Goal: Check status: Check status

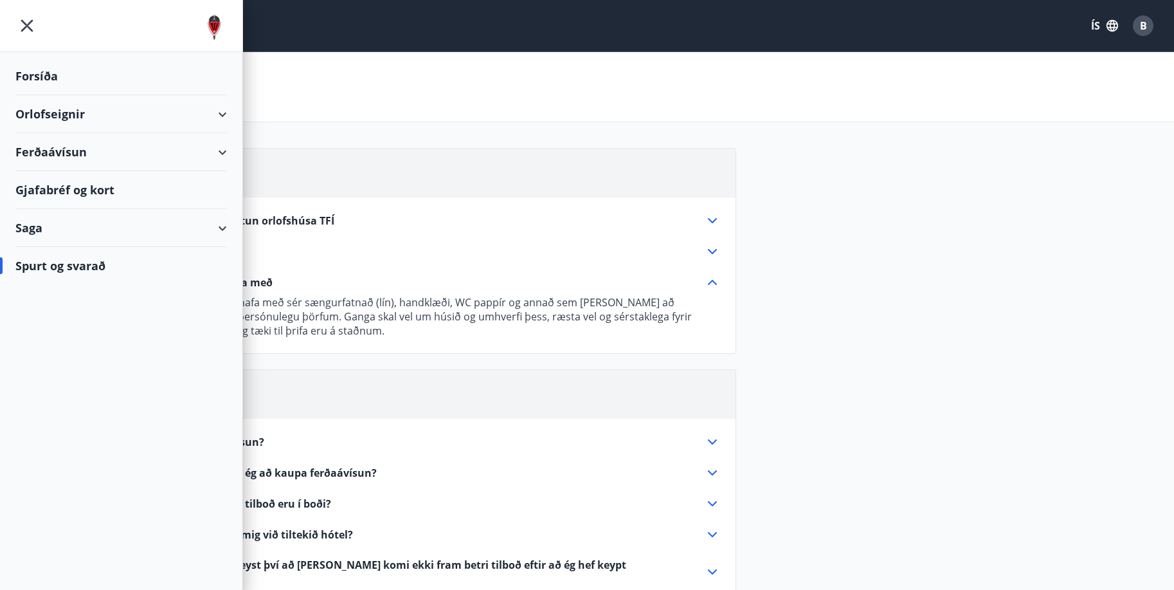
click at [365, 96] on div "Spurt og Svarað" at bounding box center [587, 87] width 1174 height 70
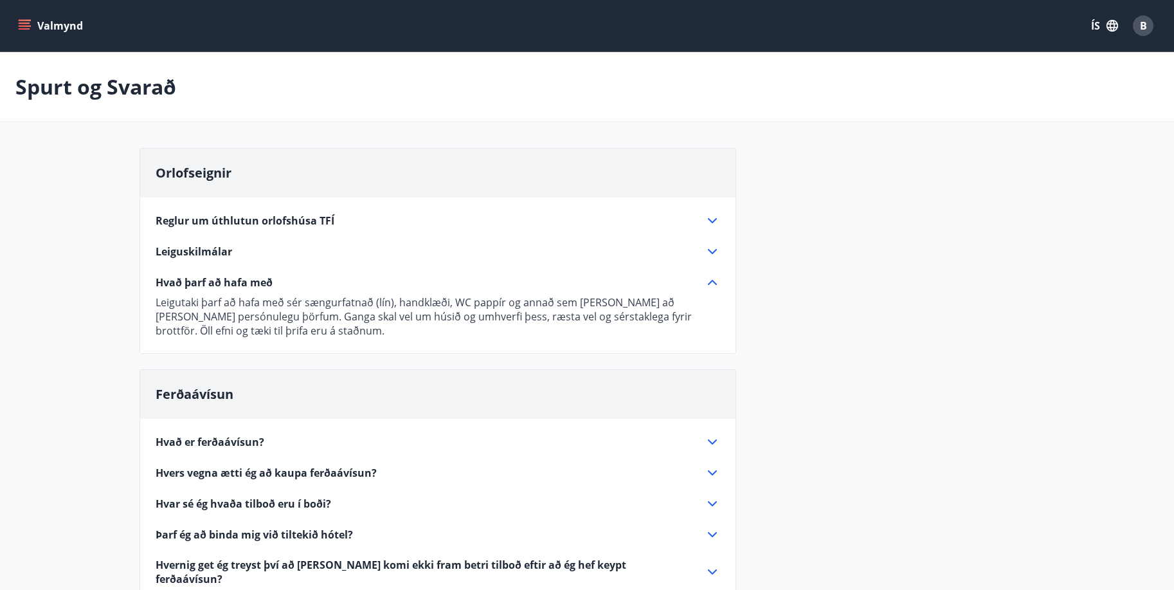
click at [23, 26] on icon "menu" at bounding box center [26, 25] width 14 height 1
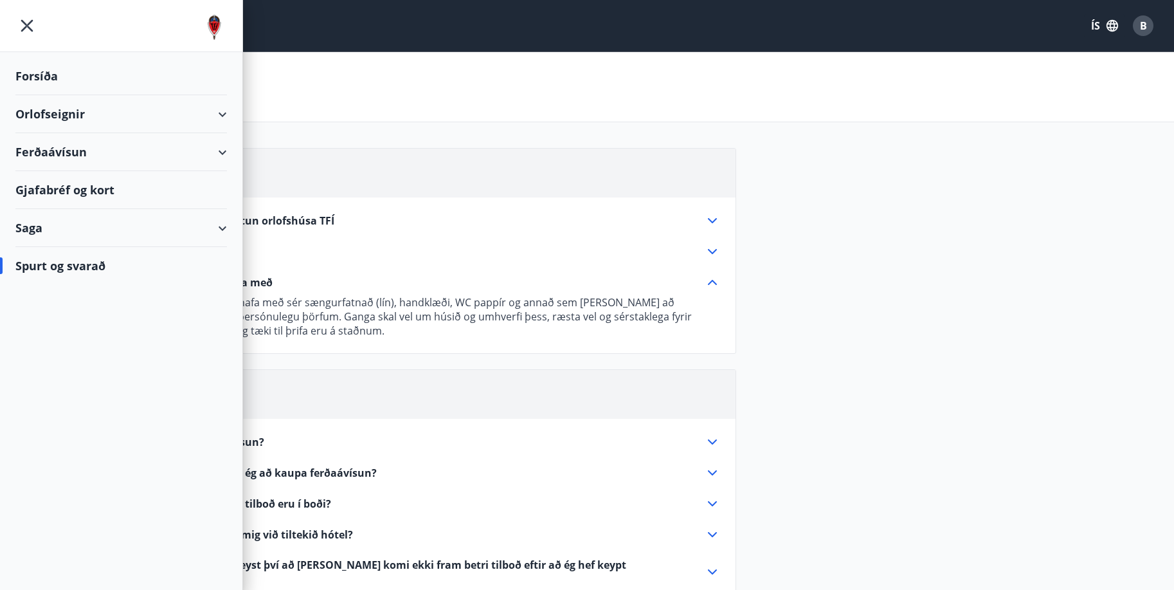
click at [223, 113] on div "Orlofseignir" at bounding box center [121, 114] width 212 height 38
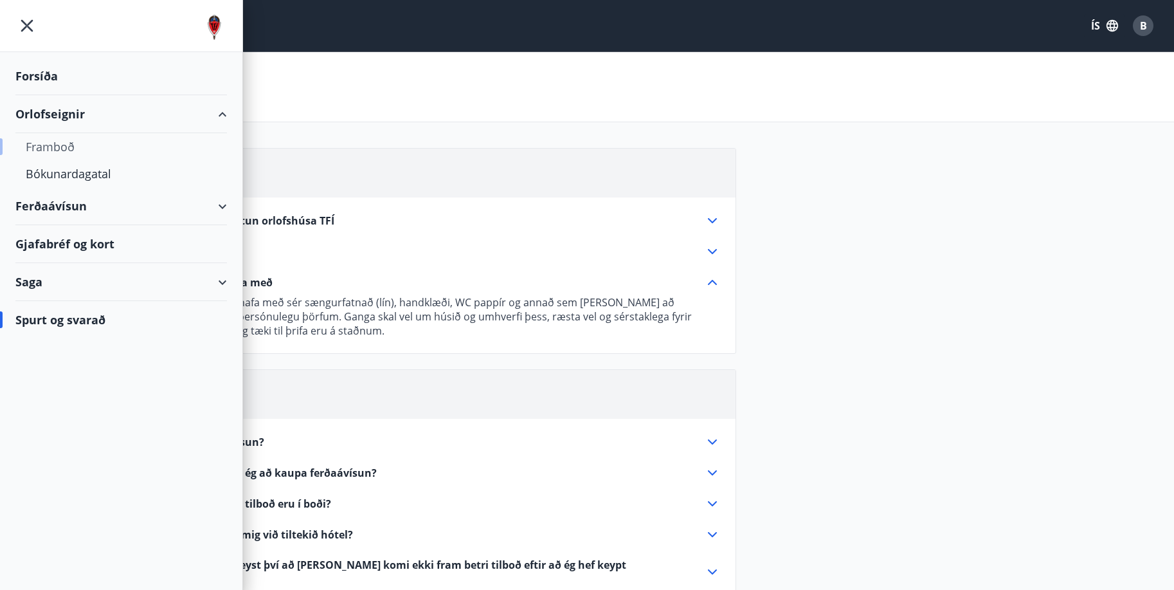
click at [63, 149] on div "Framboð" at bounding box center [121, 146] width 191 height 27
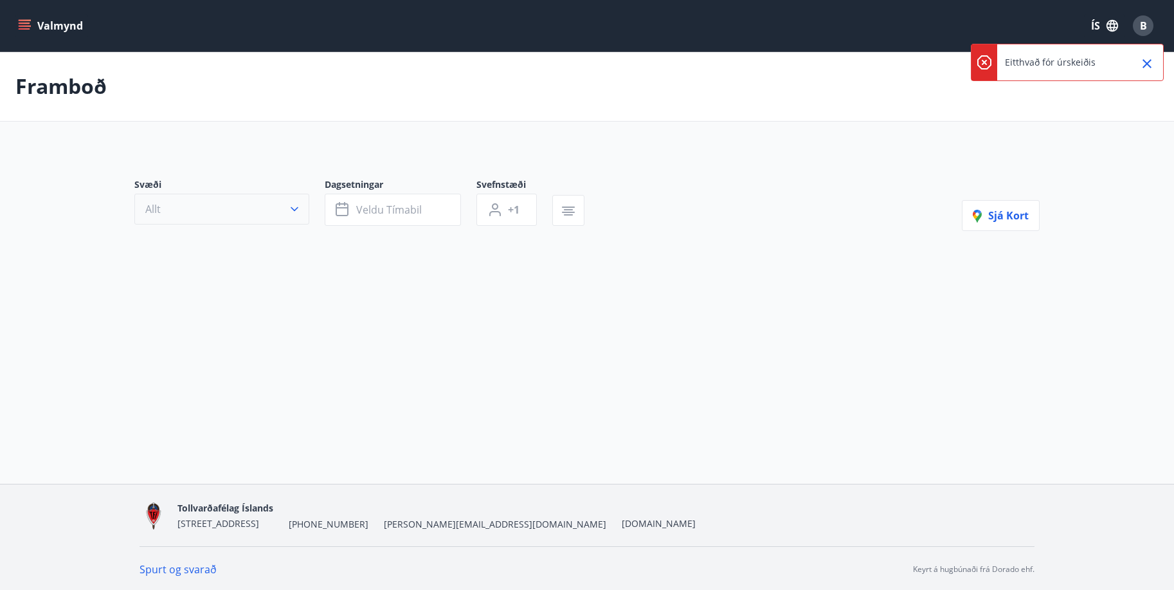
click at [295, 208] on icon "button" at bounding box center [294, 209] width 13 height 13
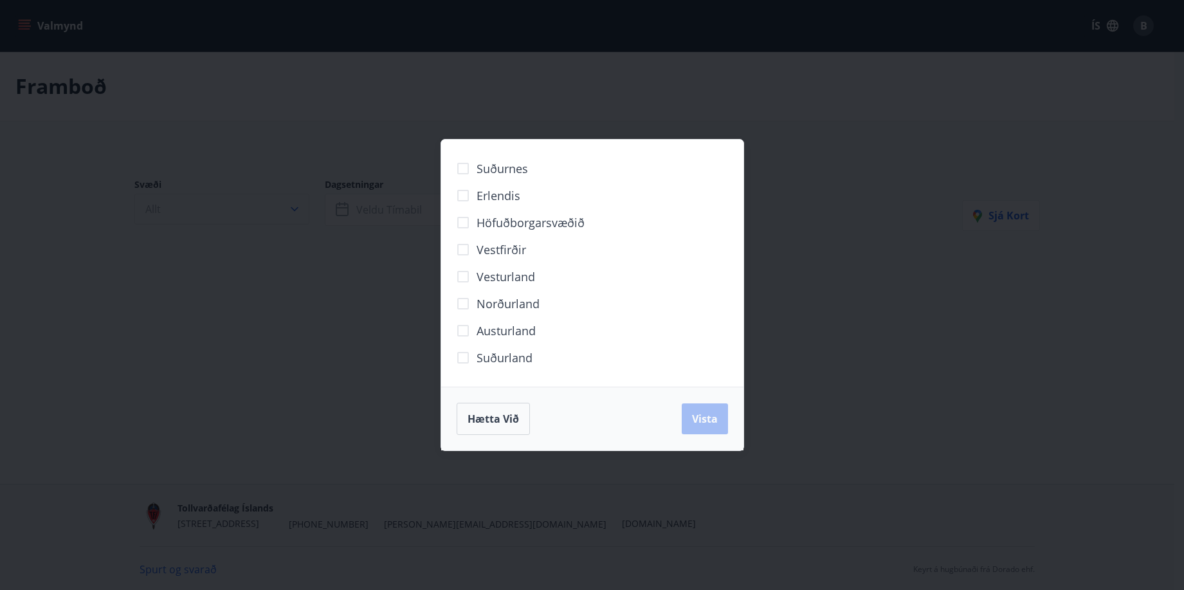
click at [295, 208] on div "Suðurnes Erlendis Höfuðborgarsvæðið [GEOGRAPHIC_DATA] [GEOGRAPHIC_DATA] [GEOGRA…" at bounding box center [592, 295] width 1184 height 590
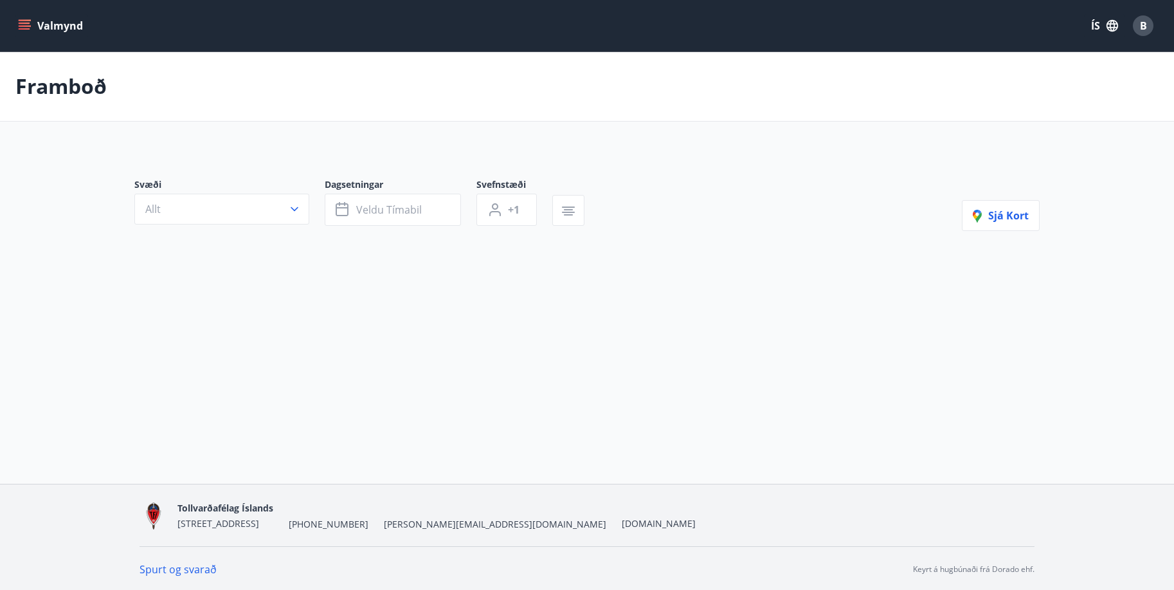
click at [23, 26] on icon "menu" at bounding box center [26, 25] width 14 height 1
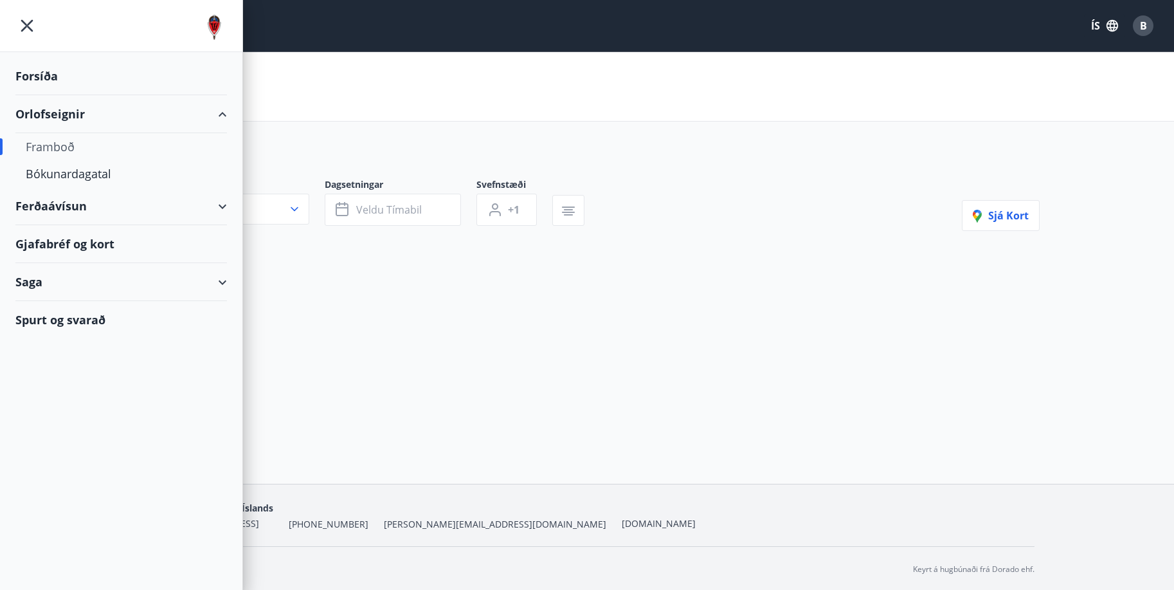
click at [221, 281] on div "Saga" at bounding box center [121, 282] width 212 height 38
click at [51, 341] on div "Bókanir" at bounding box center [121, 341] width 191 height 27
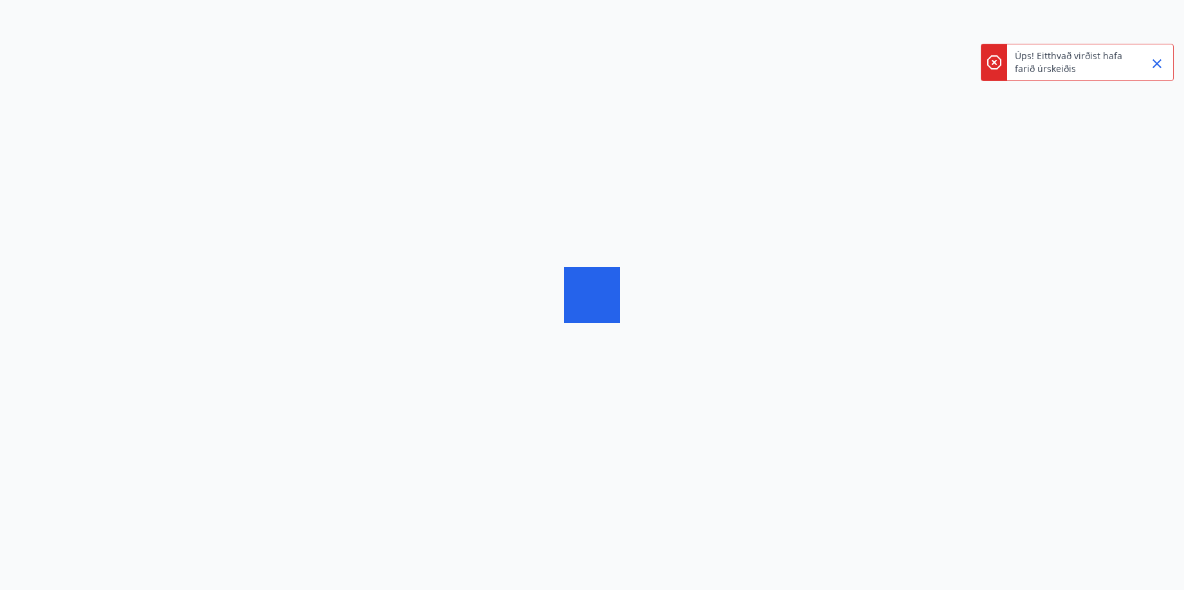
click at [1160, 66] on icon "Close" at bounding box center [1157, 63] width 9 height 9
